Goal: Information Seeking & Learning: Stay updated

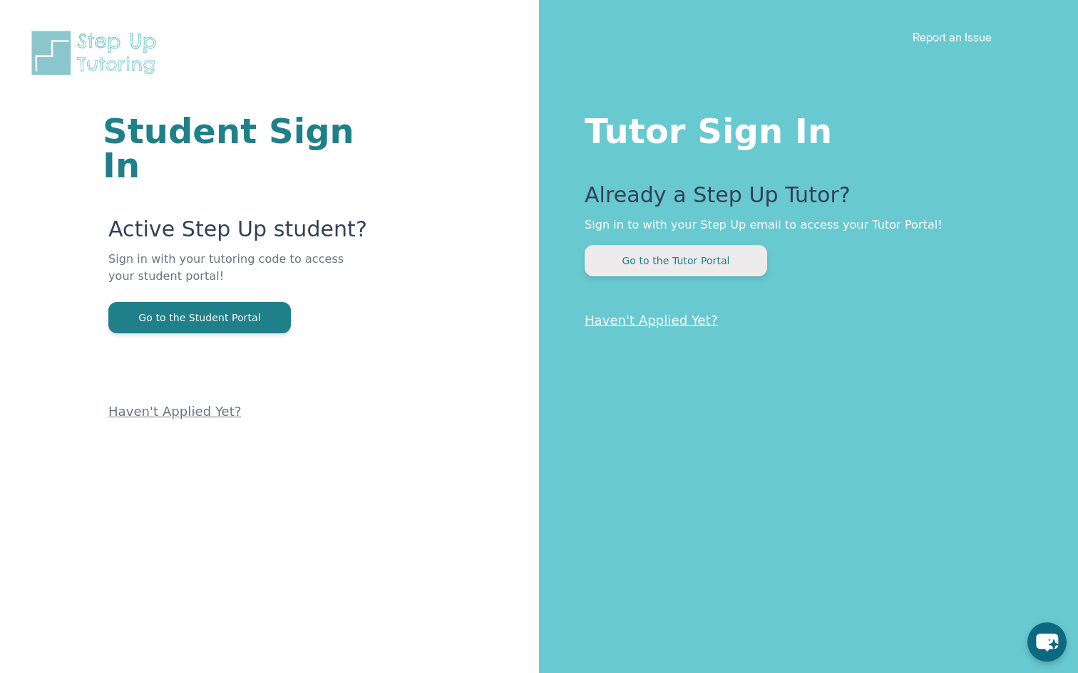
click at [633, 274] on button "Go to the Tutor Portal" at bounding box center [675, 260] width 182 height 31
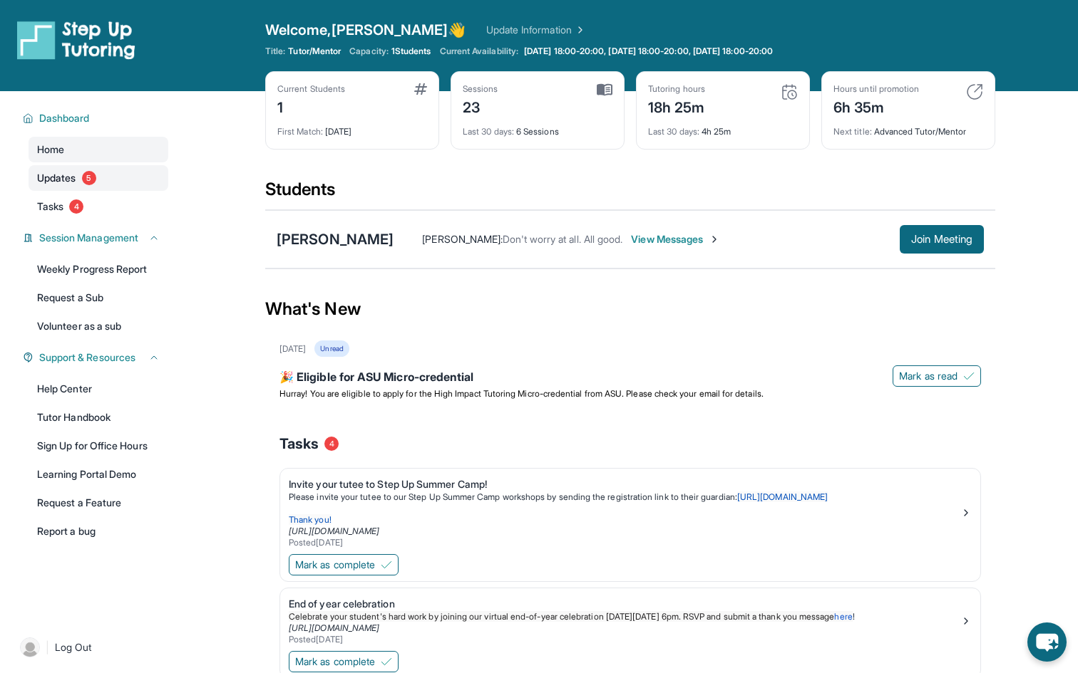
click at [124, 188] on link "Updates 5" at bounding box center [99, 178] width 140 height 26
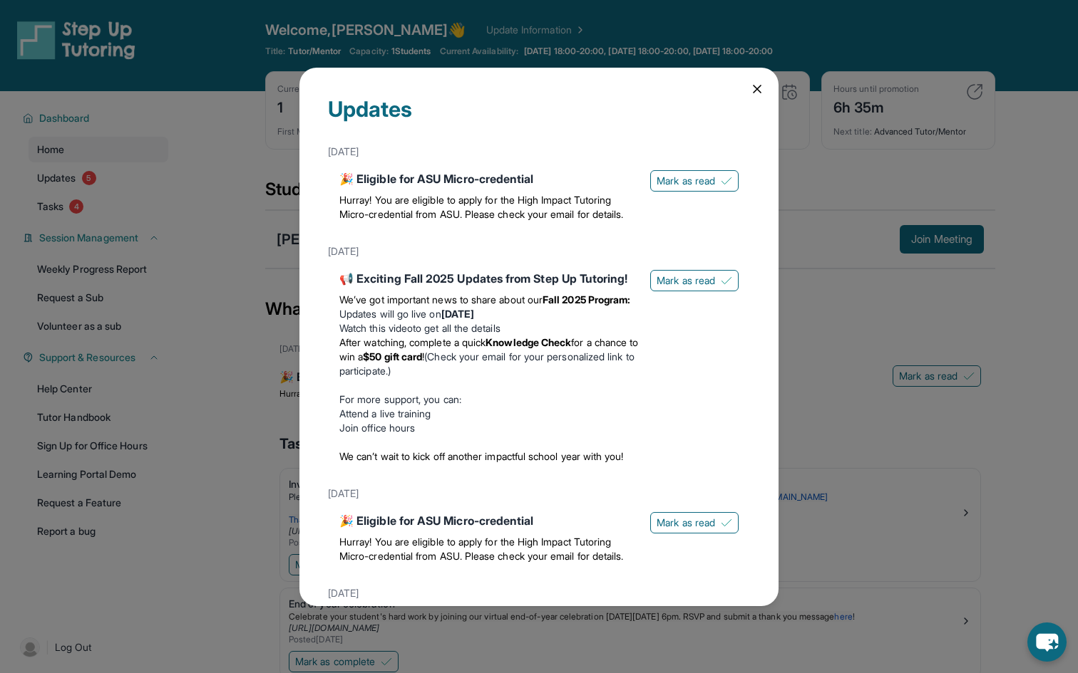
click at [276, 394] on div "Updates [DATE] 🎉 Eligible for ASU Micro-credential Hurray! You are eligible to …" at bounding box center [539, 336] width 1078 height 673
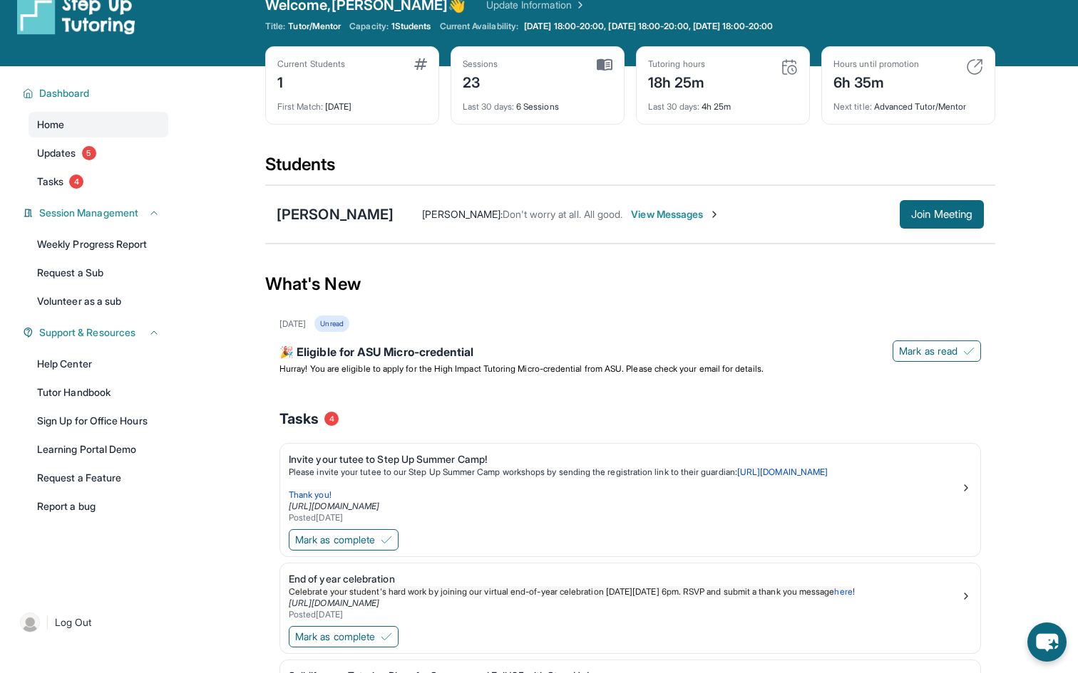
scroll to position [26, 0]
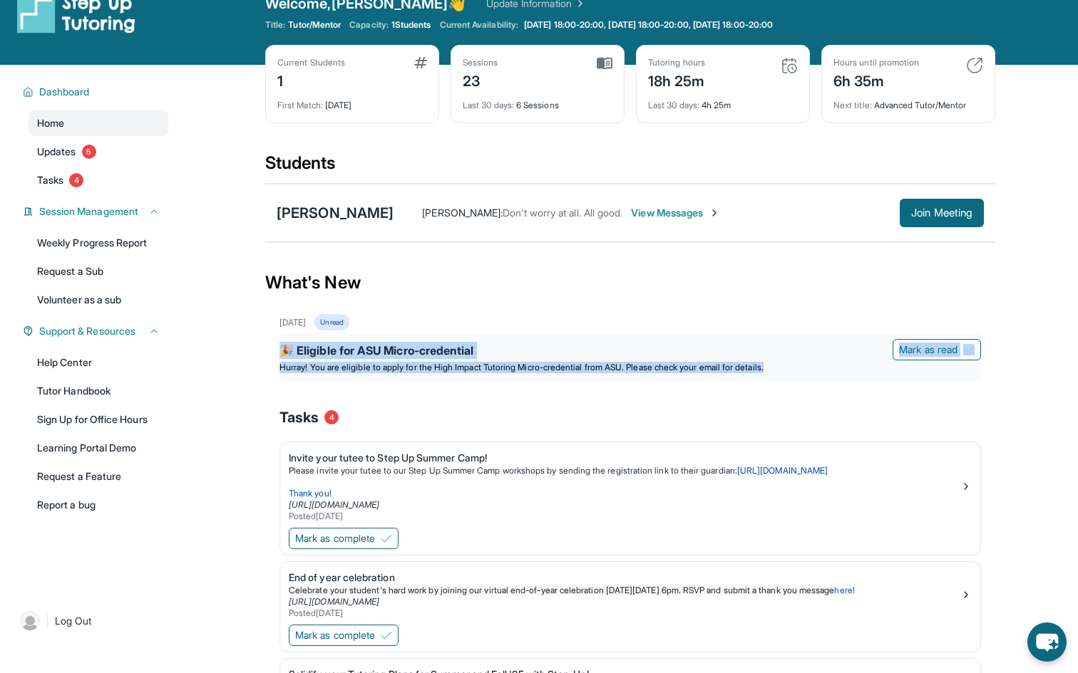
drag, startPoint x: 299, startPoint y: 341, endPoint x: 852, endPoint y: 375, distance: 554.0
click at [852, 375] on div "🎉 Eligible for ASU Micro-credential [PERSON_NAME] as read Hurray! You are eligi…" at bounding box center [629, 358] width 701 height 48
copy div "🎉 Eligible for ASU Micro-credential [PERSON_NAME] as read Hurray! You are eligi…"
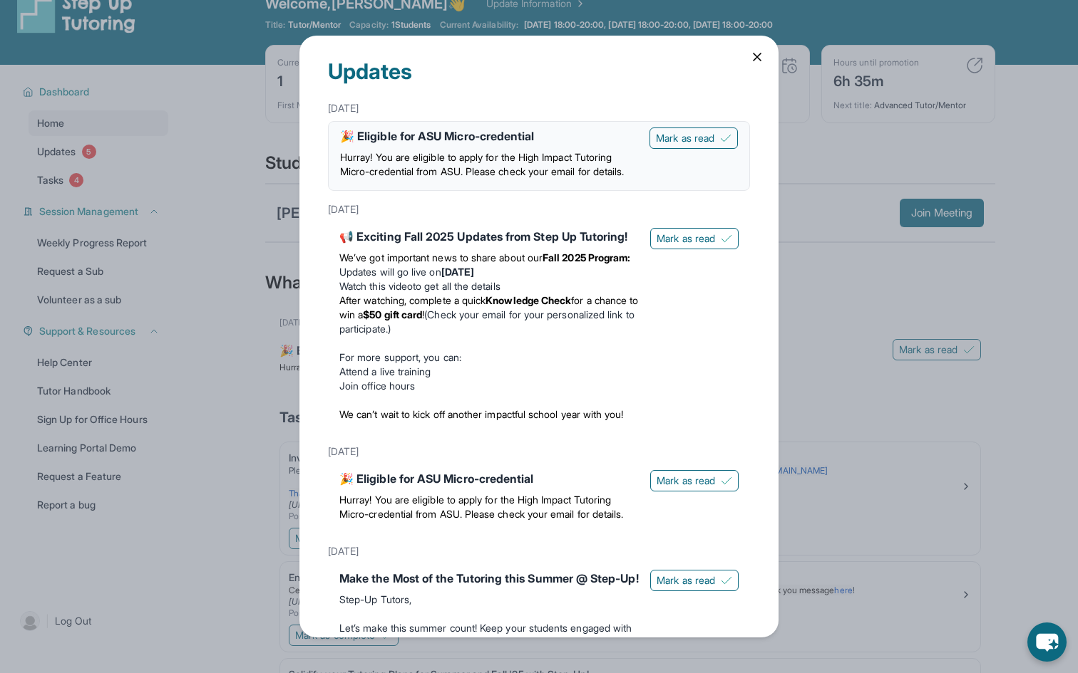
click at [520, 155] on span "Hurray! You are eligible to apply for the High Impact Tutoring Micro-credential…" at bounding box center [482, 164] width 284 height 26
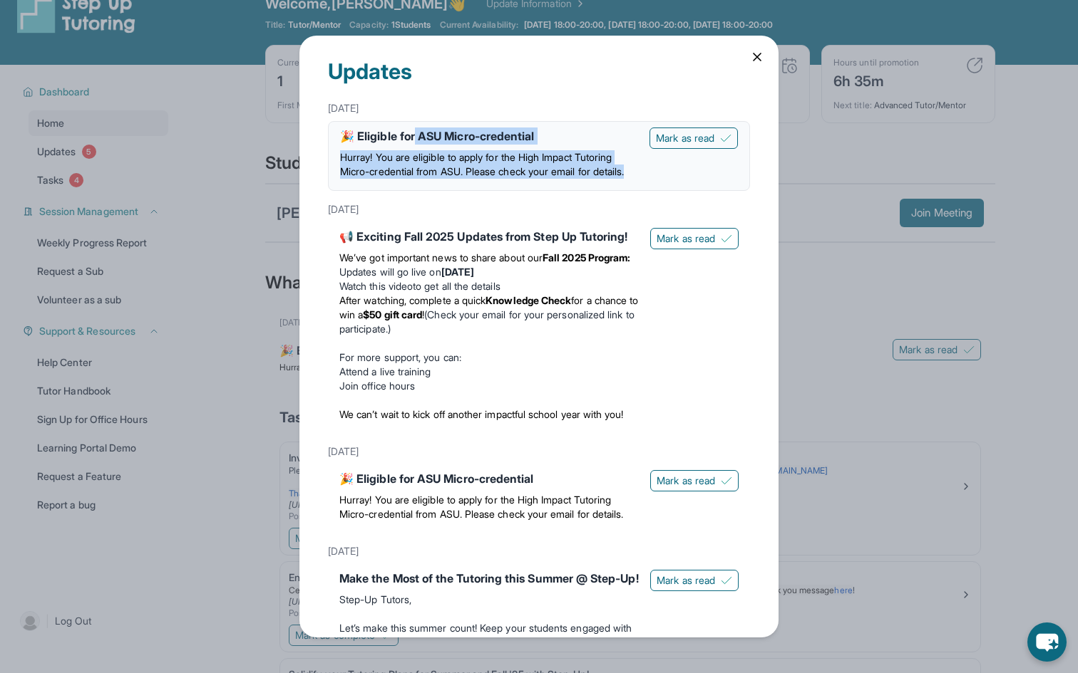
drag, startPoint x: 430, startPoint y: 180, endPoint x: 412, endPoint y: 135, distance: 47.6
click at [412, 135] on div "🎉 Eligible for ASU Micro-credential Hurray! You are eligible to apply for the H…" at bounding box center [489, 156] width 298 height 57
copy div "ASU Micro-credential Hurray! You are eligible to apply for the High Impact Tuto…"
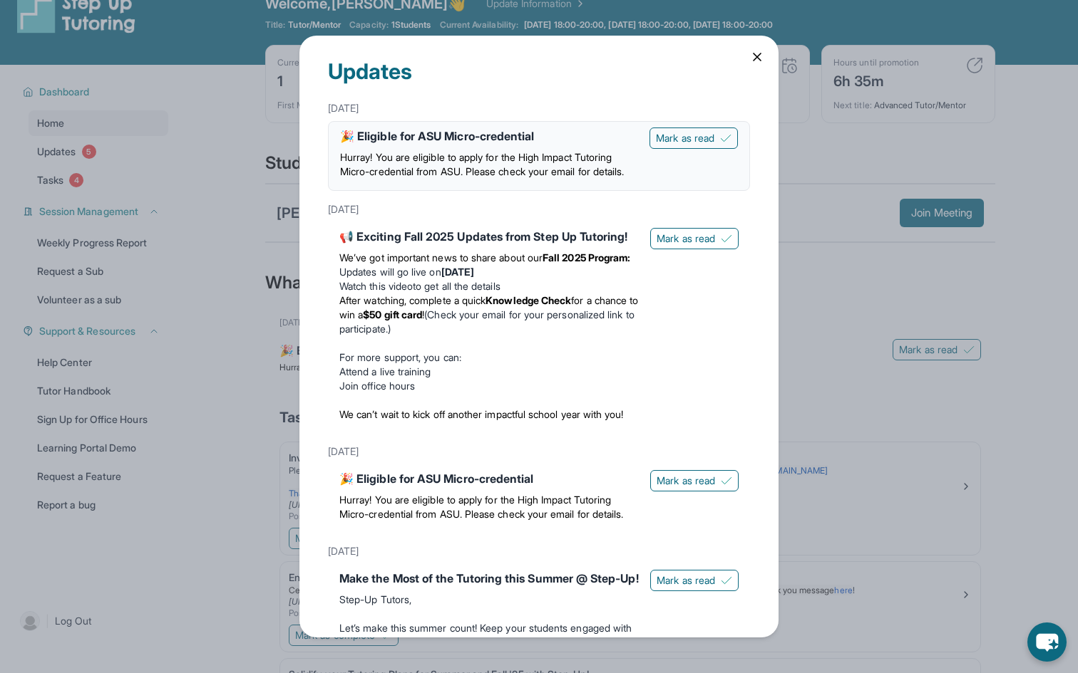
click at [228, 190] on div "Updates [DATE] 🎉 Eligible for ASU Micro-credential Hurray! You are eligible to …" at bounding box center [539, 336] width 1078 height 673
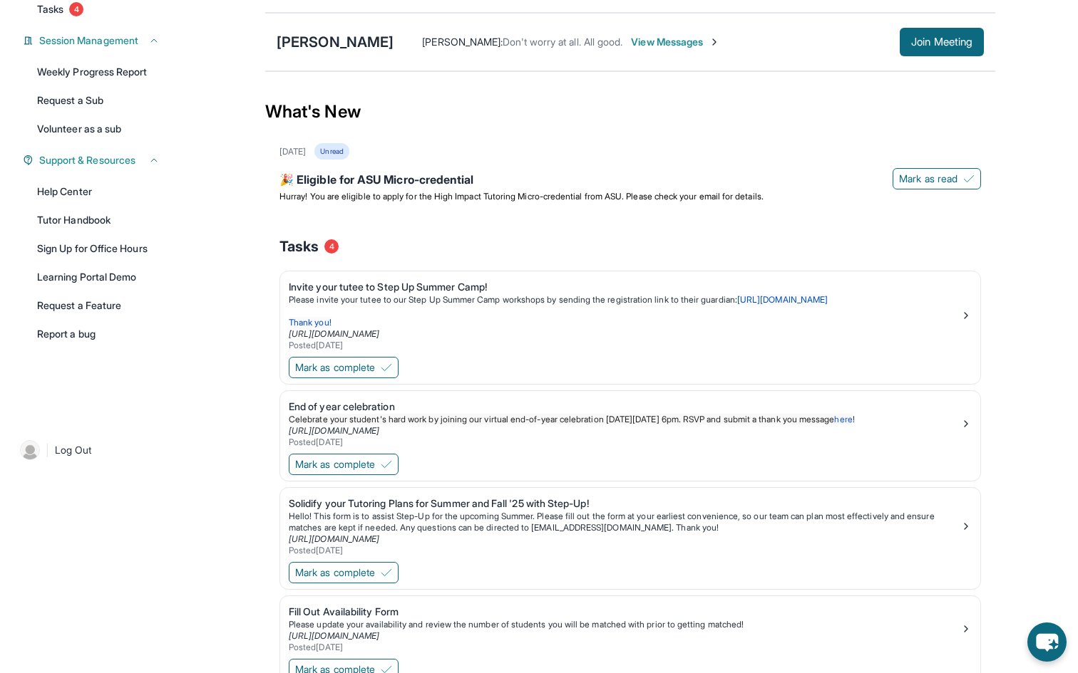
scroll to position [279, 0]
